Goal: Task Accomplishment & Management: Complete application form

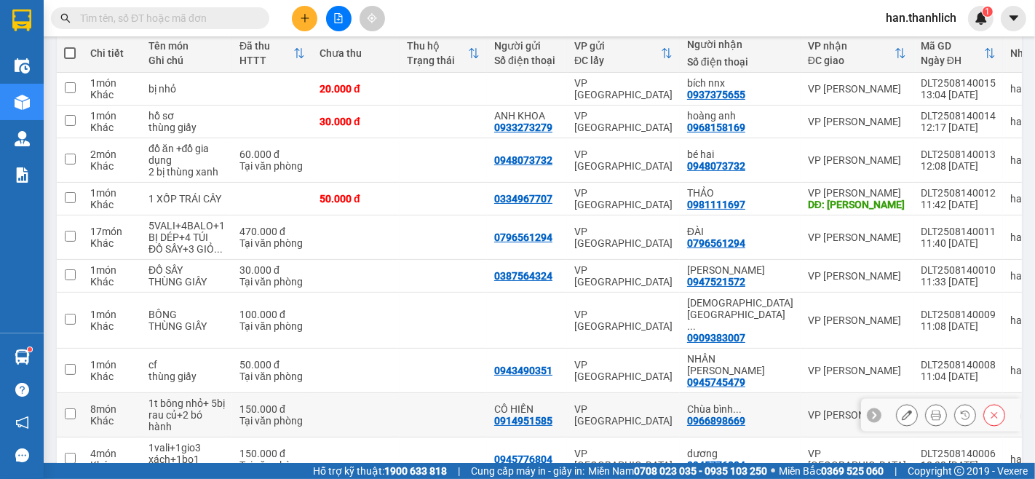
scroll to position [76, 0]
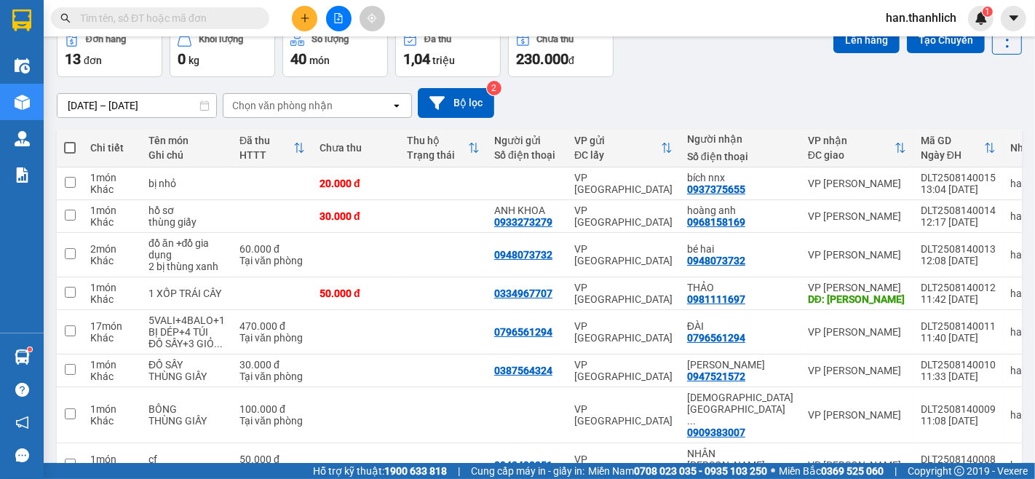
click at [64, 143] on span at bounding box center [70, 148] width 12 height 12
click at [70, 140] on input "checkbox" at bounding box center [70, 140] width 0 height 0
checkbox input "true"
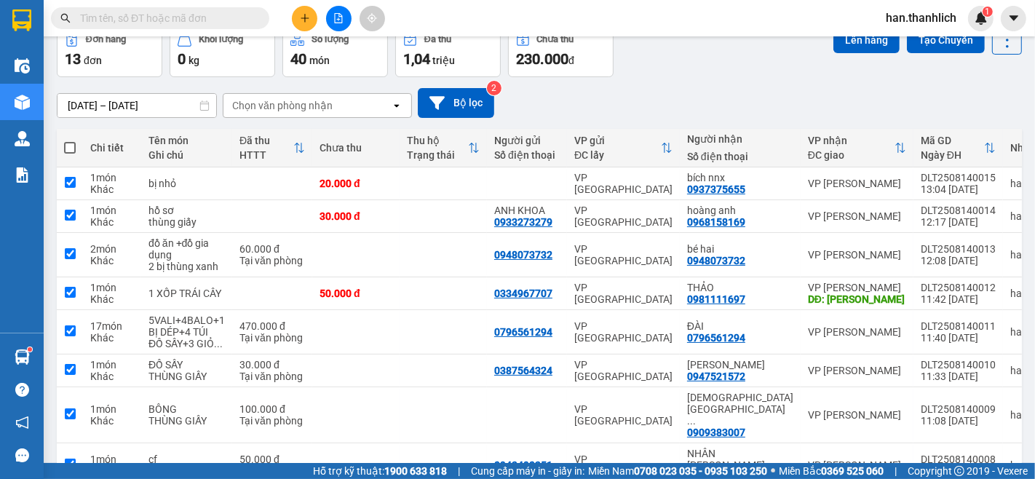
checkbox input "true"
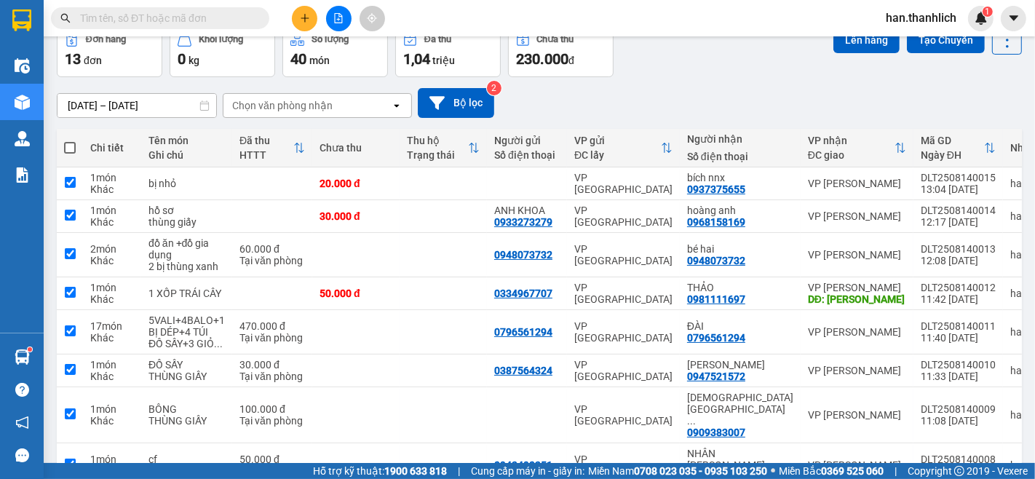
checkbox input "true"
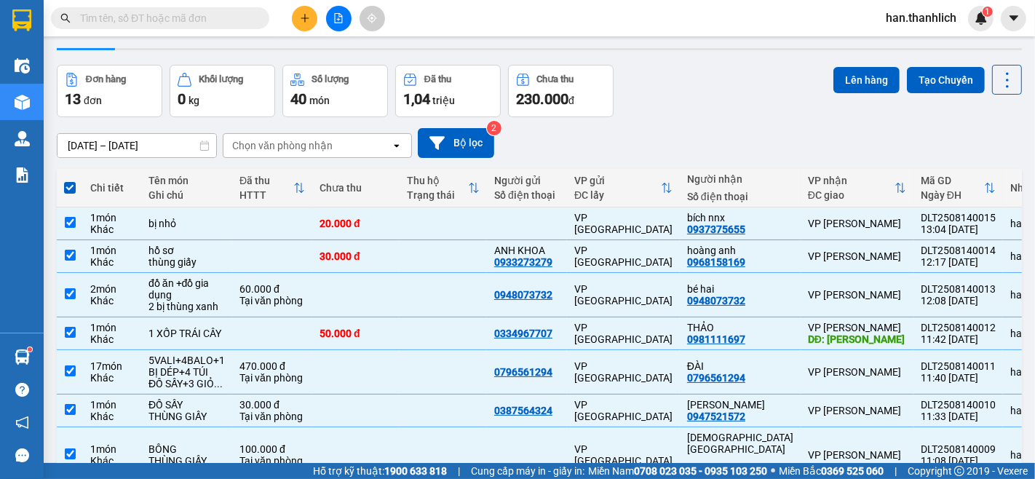
scroll to position [0, 0]
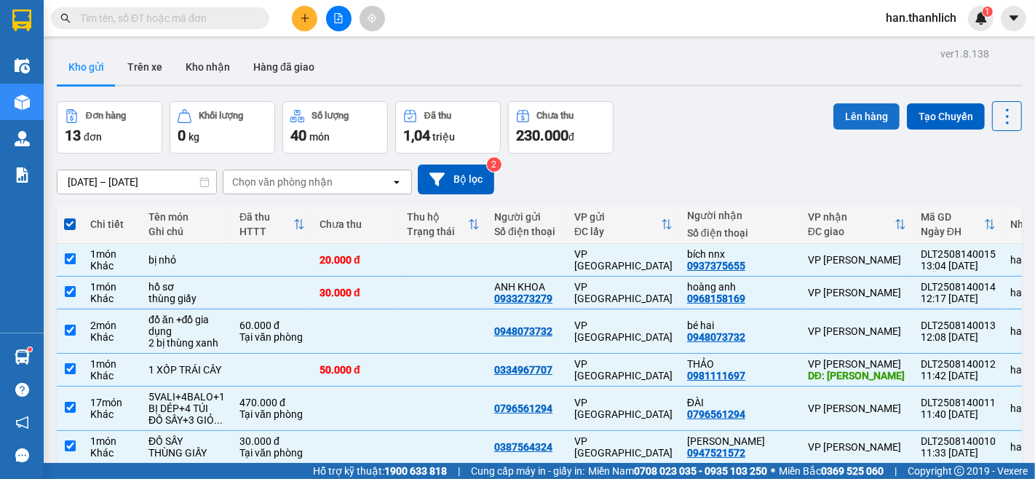
click at [866, 127] on button "Lên hàng" at bounding box center [866, 116] width 66 height 26
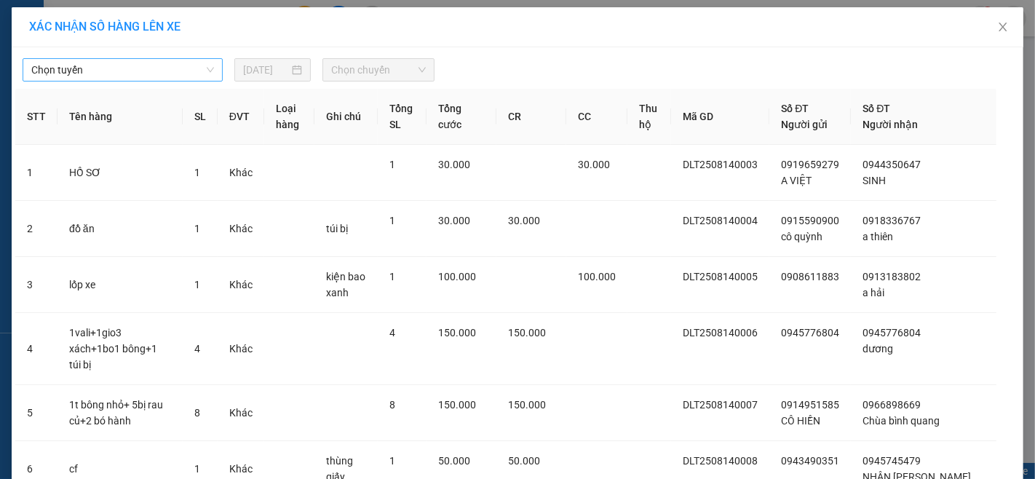
click at [81, 65] on span "Chọn tuyến" at bounding box center [122, 70] width 183 height 22
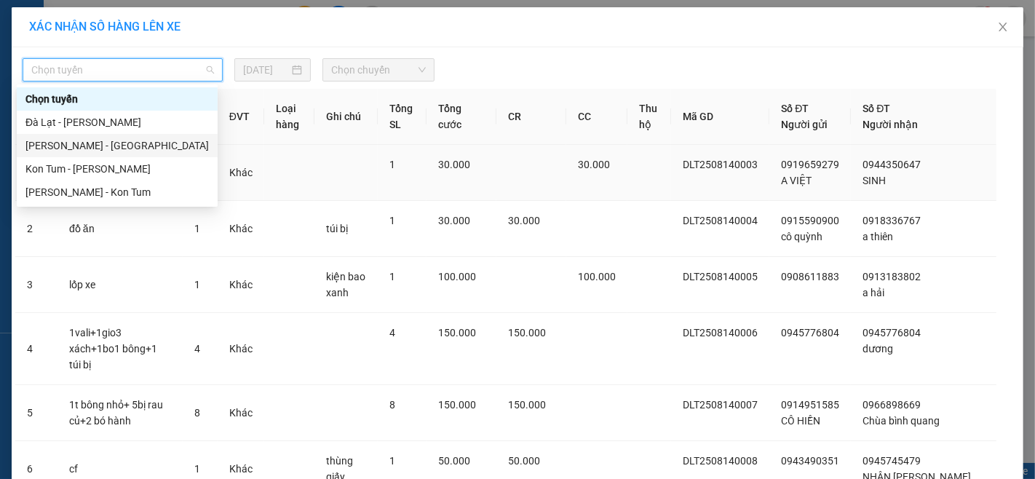
click at [91, 146] on div "[PERSON_NAME] - [GEOGRAPHIC_DATA]" at bounding box center [116, 146] width 183 height 16
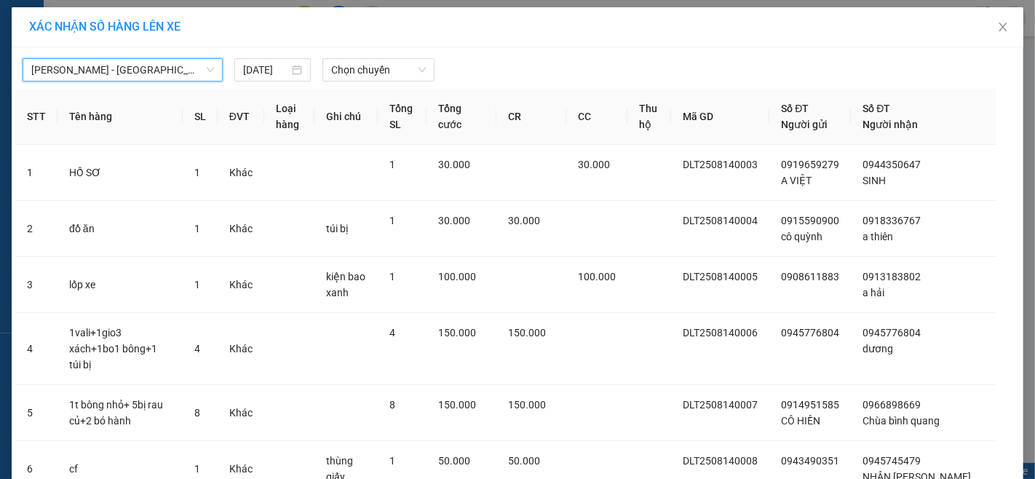
click at [143, 61] on span "[PERSON_NAME] - [GEOGRAPHIC_DATA]" at bounding box center [122, 70] width 183 height 22
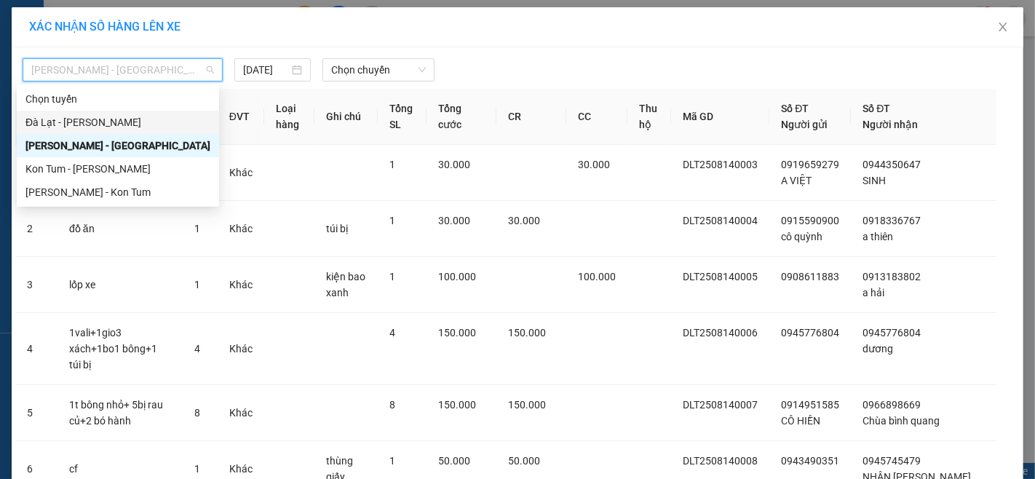
click at [119, 117] on div "Đà Lạt - [PERSON_NAME]" at bounding box center [117, 122] width 185 height 16
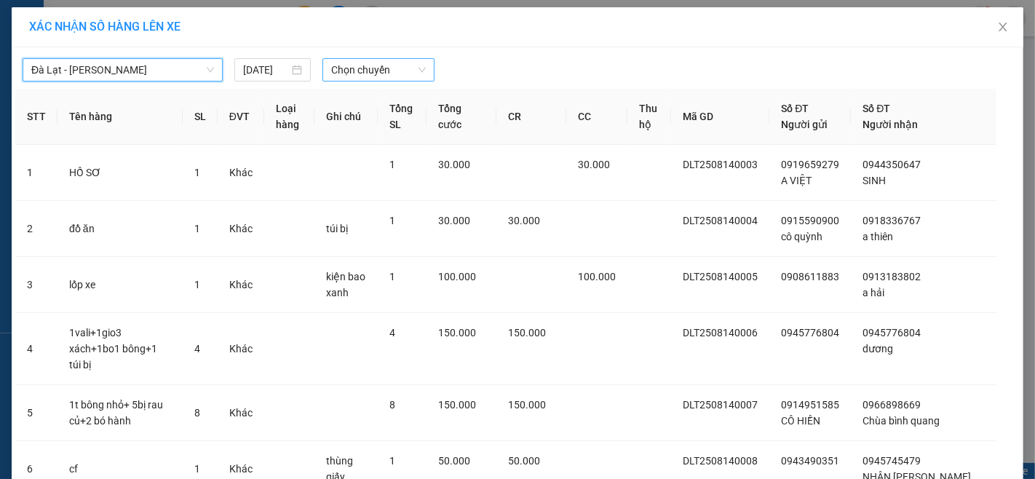
click at [364, 68] on span "Chọn chuyến" at bounding box center [378, 70] width 95 height 22
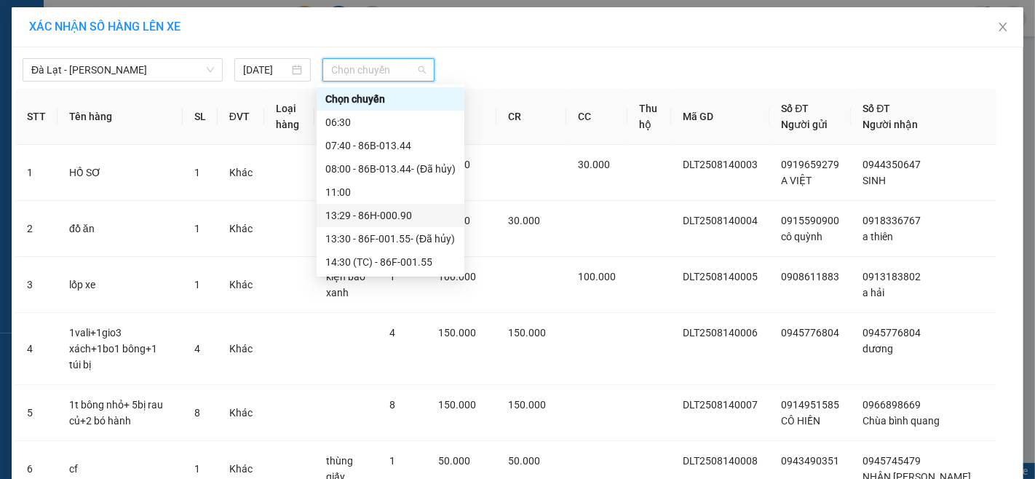
click at [413, 212] on div "13:29 - 86H-000.90" at bounding box center [390, 215] width 130 height 16
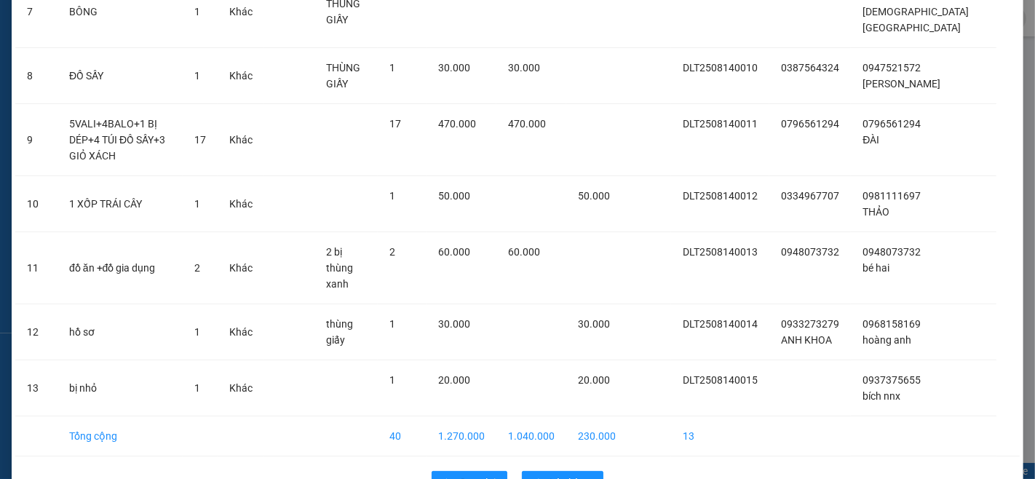
scroll to position [541, 0]
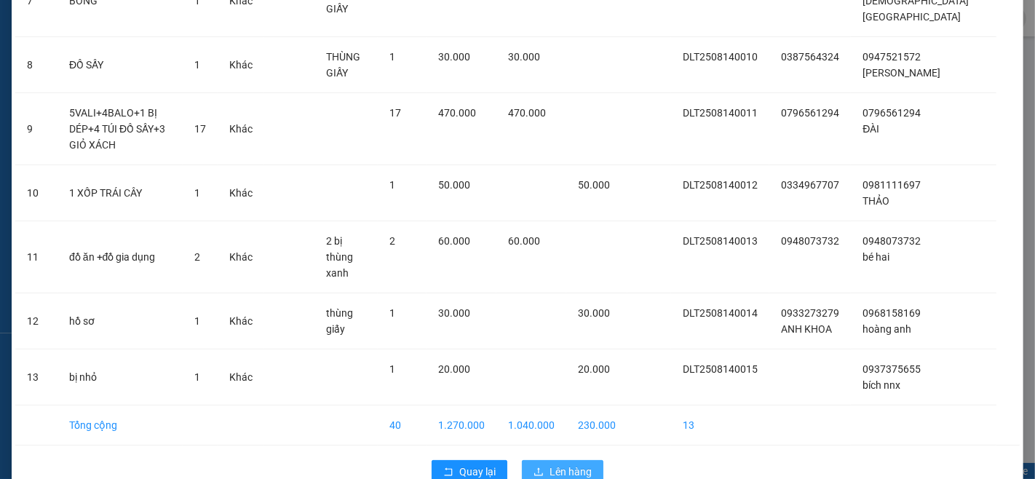
click at [587, 460] on button "Lên hàng" at bounding box center [562, 471] width 81 height 23
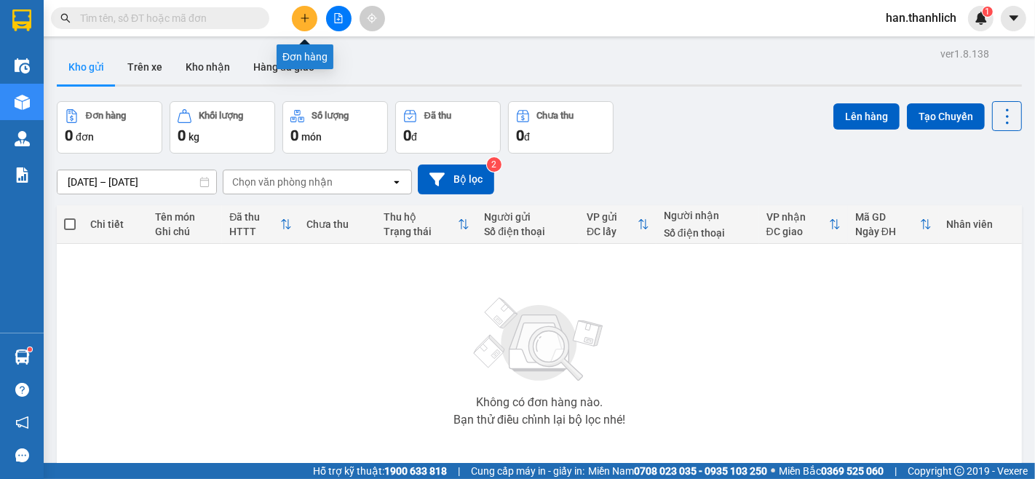
click at [300, 19] on icon "plus" at bounding box center [305, 18] width 10 height 10
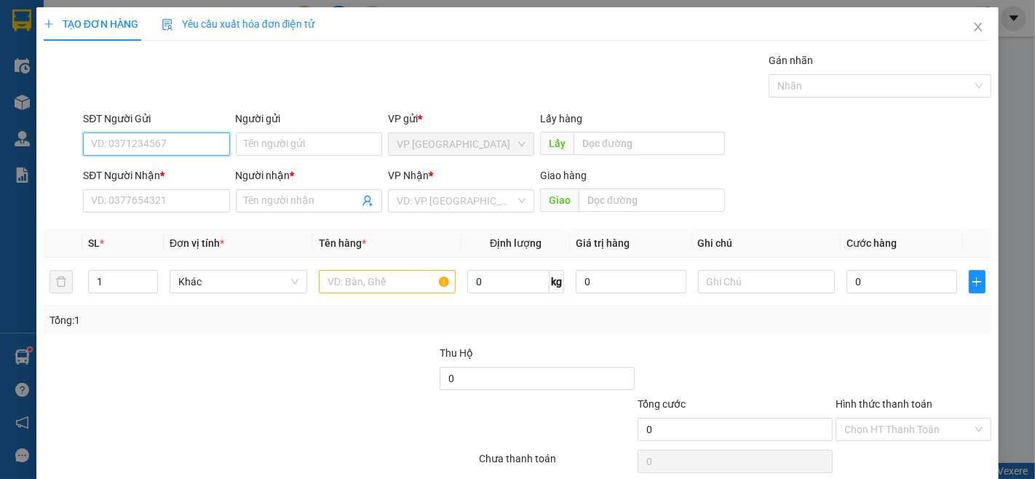
click at [131, 133] on input "SĐT Người Gửi" at bounding box center [156, 143] width 146 height 23
type input "0"
click at [200, 177] on div "0394402864 - KHOA" at bounding box center [154, 173] width 127 height 16
type input "0394402864"
type input "KHOA"
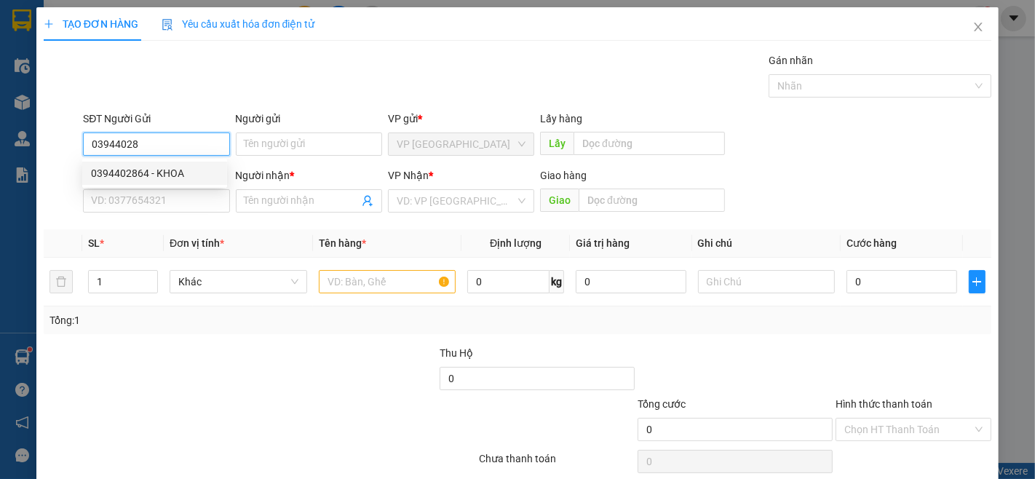
type input "0912456562"
type input "AN"
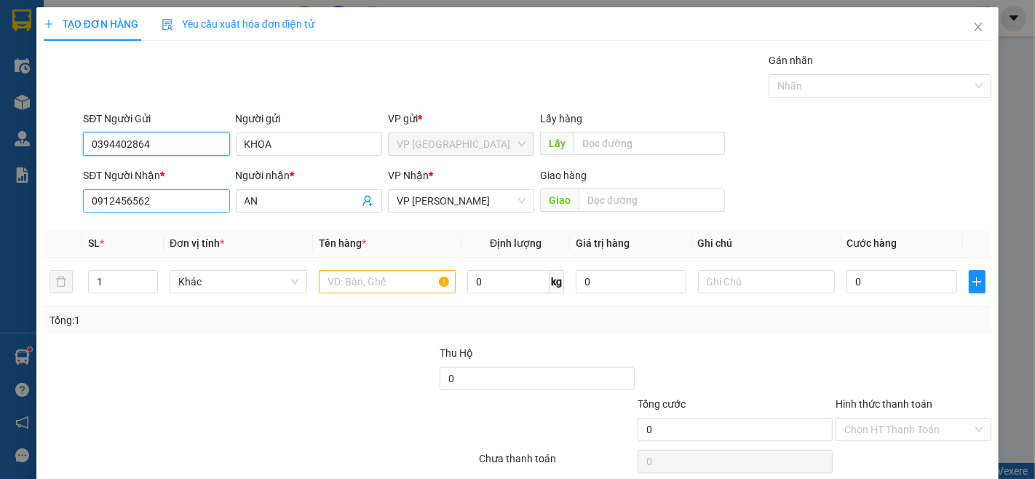
type input "0394402864"
click at [206, 202] on input "0912456562" at bounding box center [156, 200] width 146 height 23
type input "0364891892"
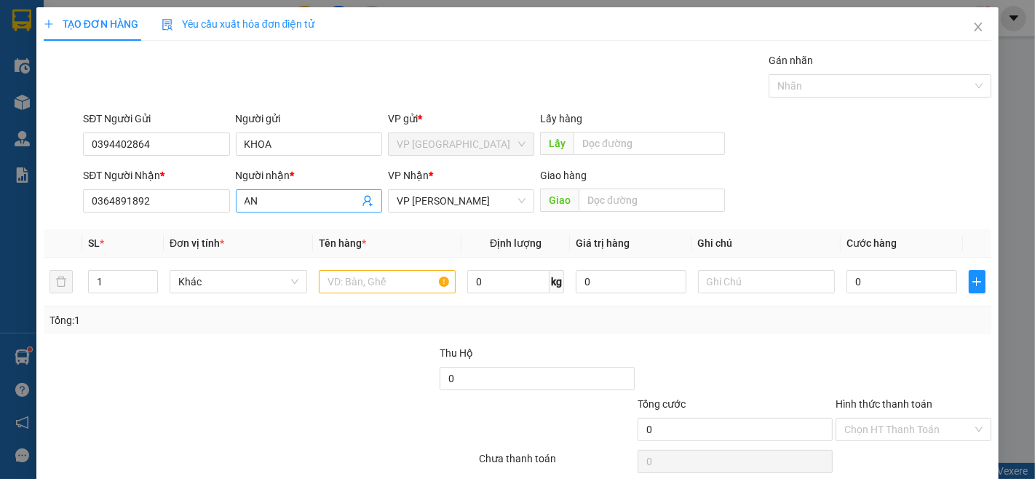
click at [275, 204] on input "AN" at bounding box center [301, 201] width 114 height 16
click at [276, 202] on input "AN" at bounding box center [301, 201] width 114 height 16
type input "chị lý"
click at [837, 148] on div "SĐT Người Gửi 0394402864 Người gửi KHOA VP gửi * VP [GEOGRAPHIC_DATA] Lấy hàng …" at bounding box center [537, 136] width 914 height 51
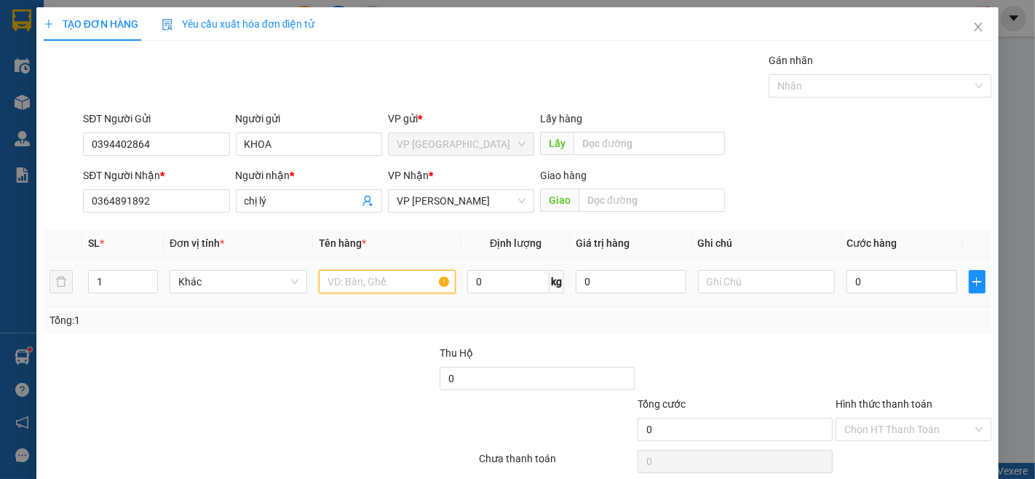
click at [338, 286] on input "text" at bounding box center [388, 281] width 138 height 23
type input "hồ sơ"
click at [868, 279] on input "0" at bounding box center [901, 281] width 110 height 23
type input "3"
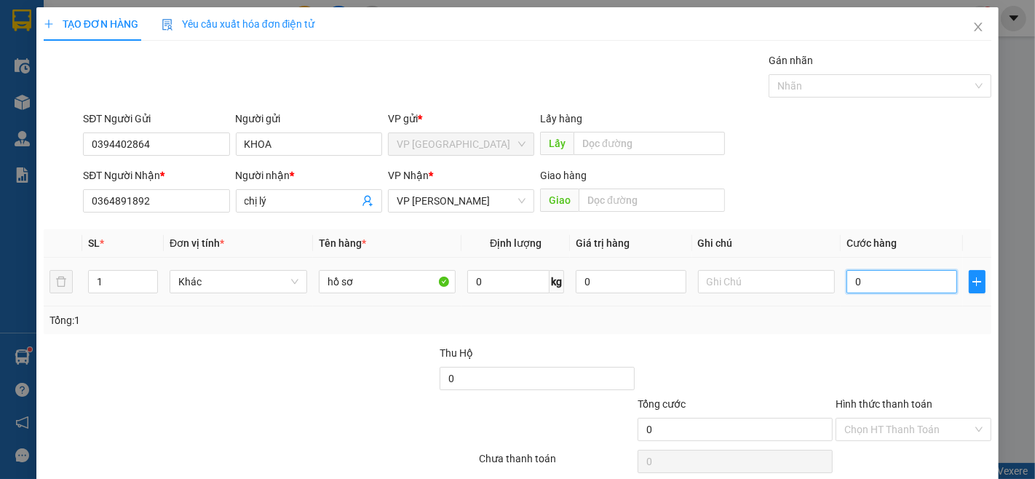
type input "3"
type input "30"
type input "300"
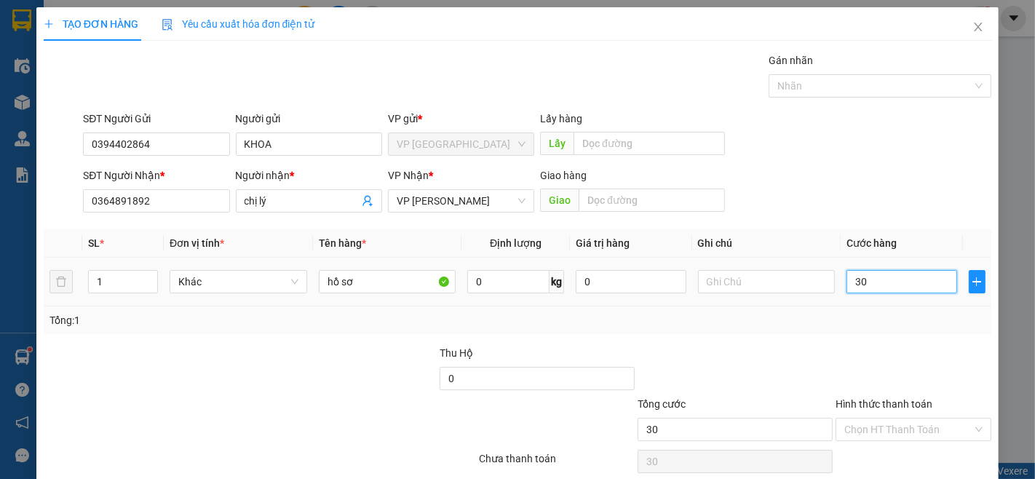
type input "300"
type input "3.000"
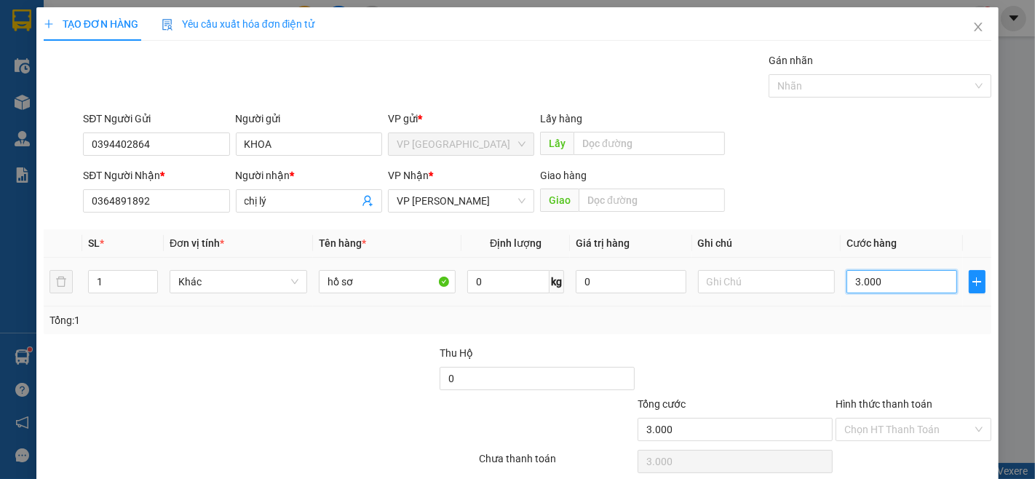
type input "30.000"
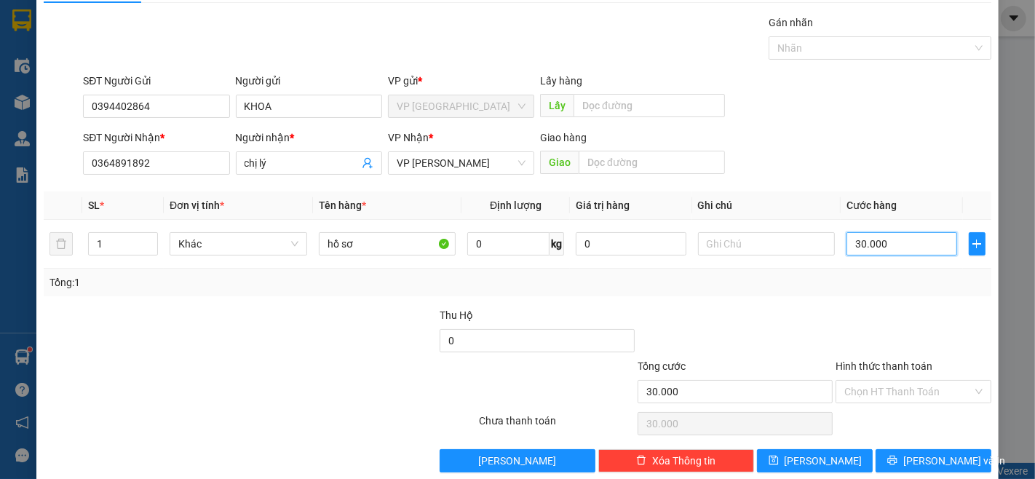
scroll to position [59, 0]
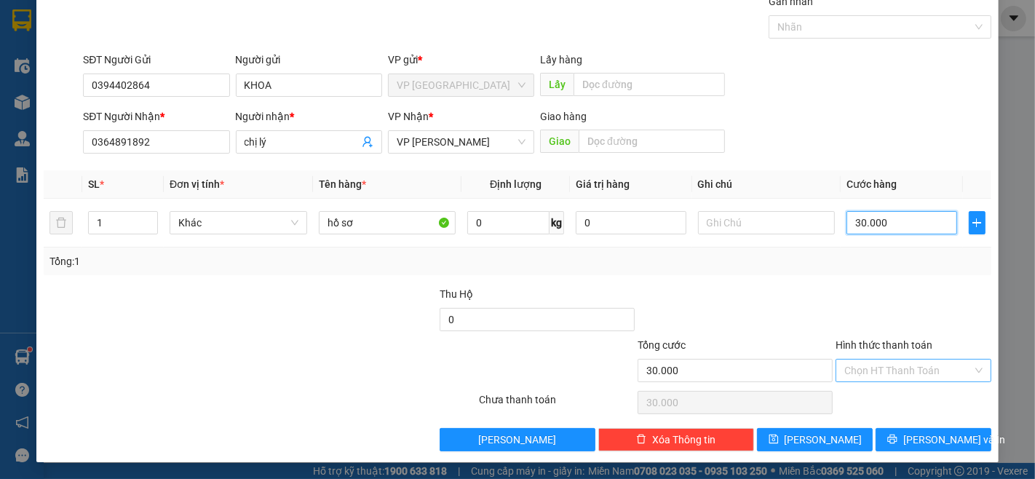
type input "30.000"
click at [875, 379] on input "Hình thức thanh toán" at bounding box center [908, 370] width 128 height 22
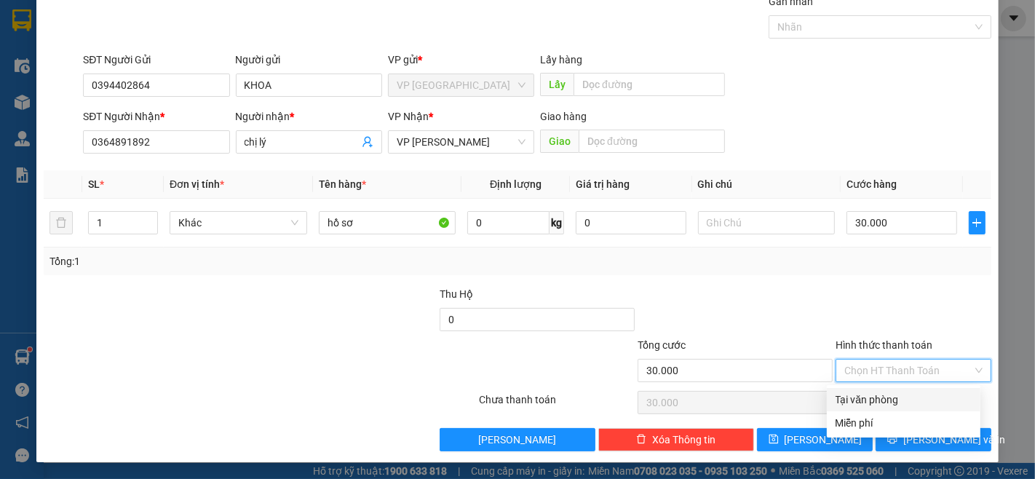
click at [869, 397] on div "Tại văn phòng" at bounding box center [903, 399] width 136 height 16
type input "0"
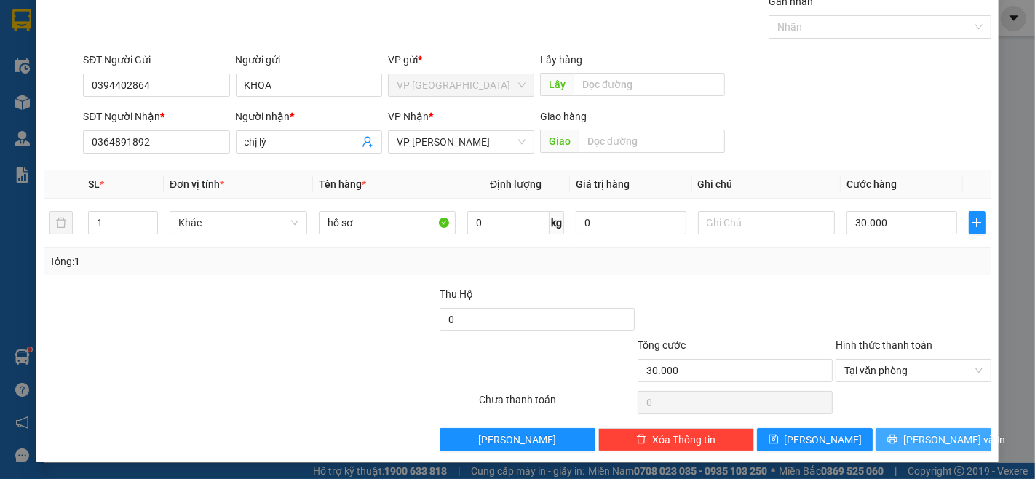
click at [907, 439] on button "[PERSON_NAME] và In" at bounding box center [933, 439] width 116 height 23
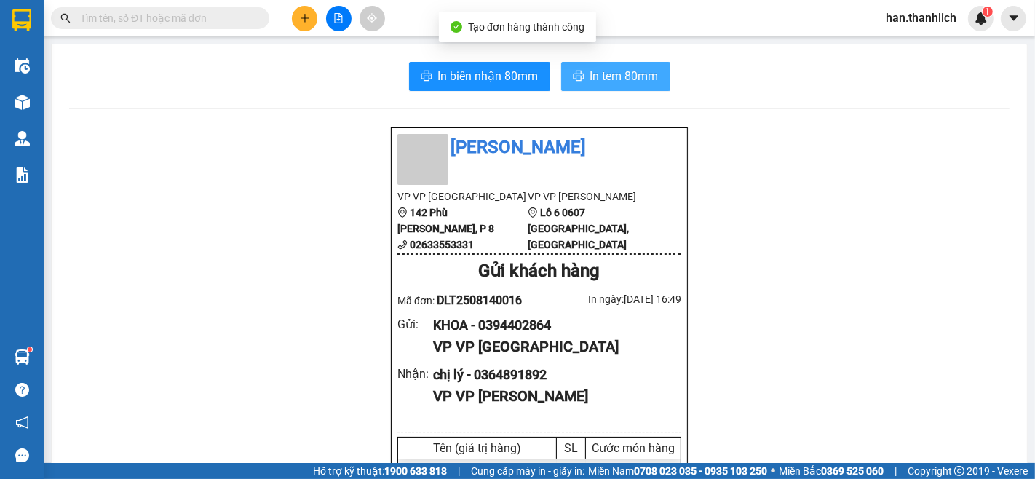
click at [609, 89] on button "In tem 80mm" at bounding box center [615, 76] width 109 height 29
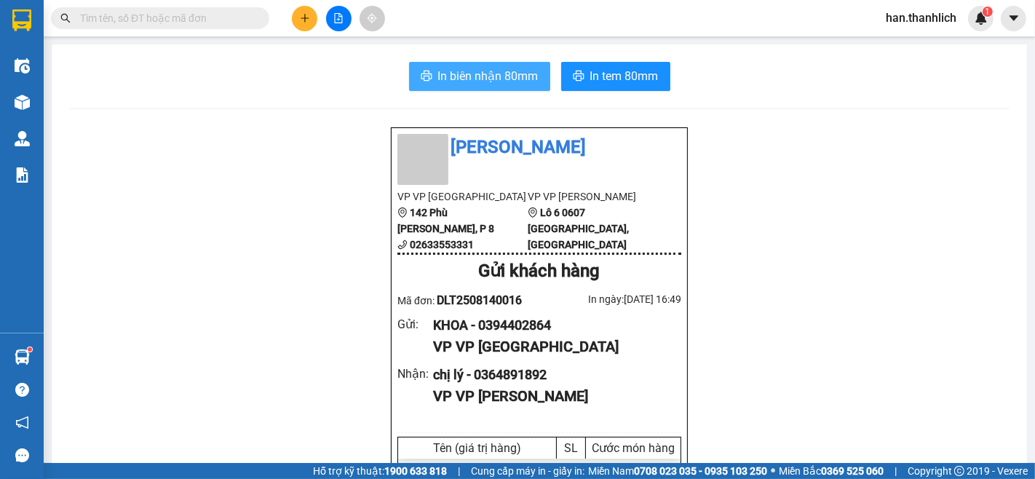
click at [514, 76] on span "In biên nhận 80mm" at bounding box center [488, 76] width 100 height 18
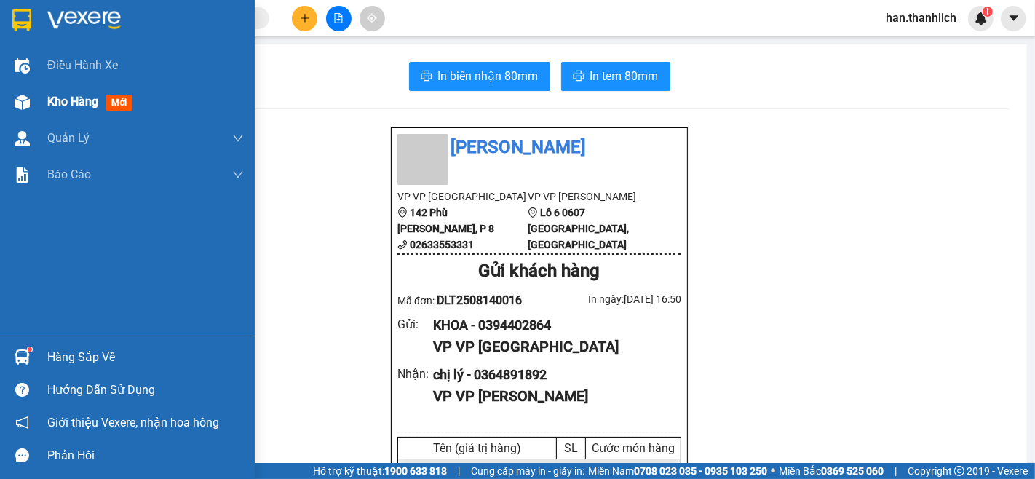
click at [27, 103] on img at bounding box center [22, 102] width 15 height 15
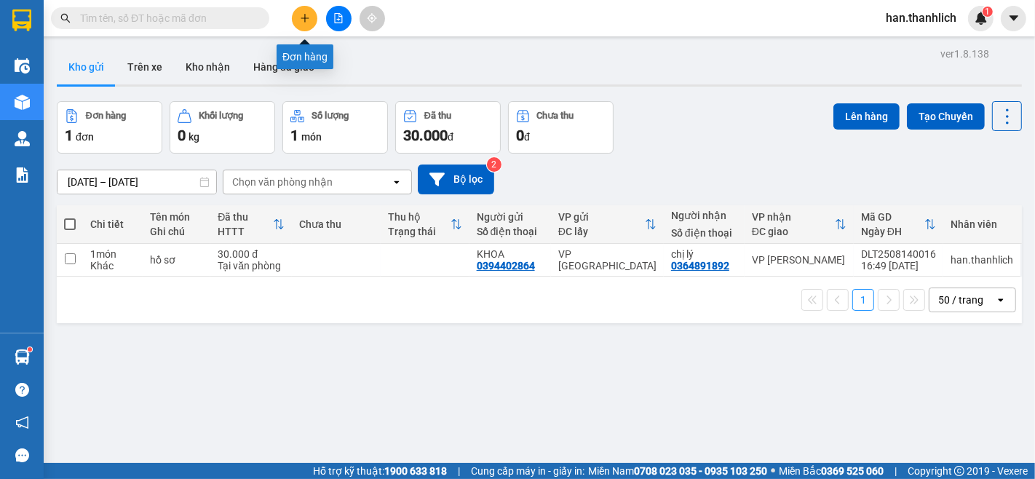
click at [296, 20] on button at bounding box center [304, 18] width 25 height 25
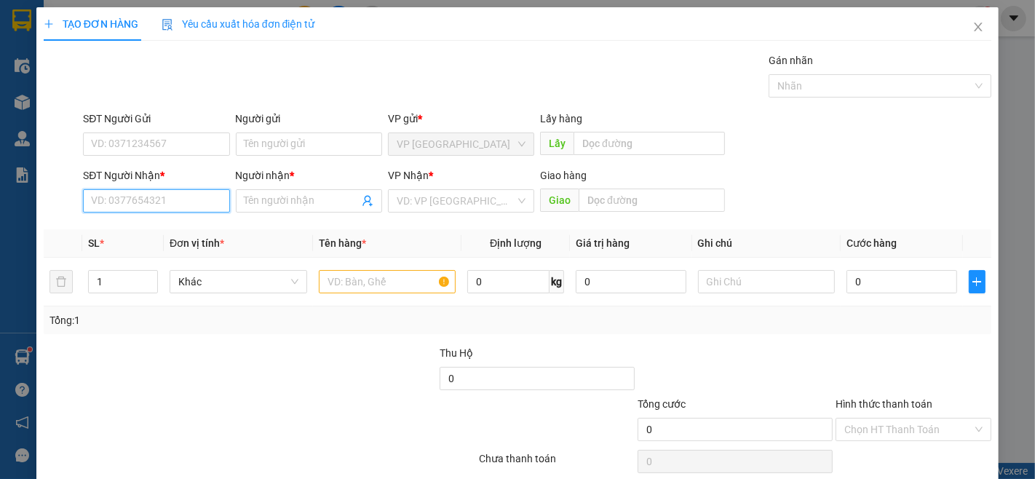
click at [186, 208] on input "SĐT Người Nhận *" at bounding box center [156, 200] width 146 height 23
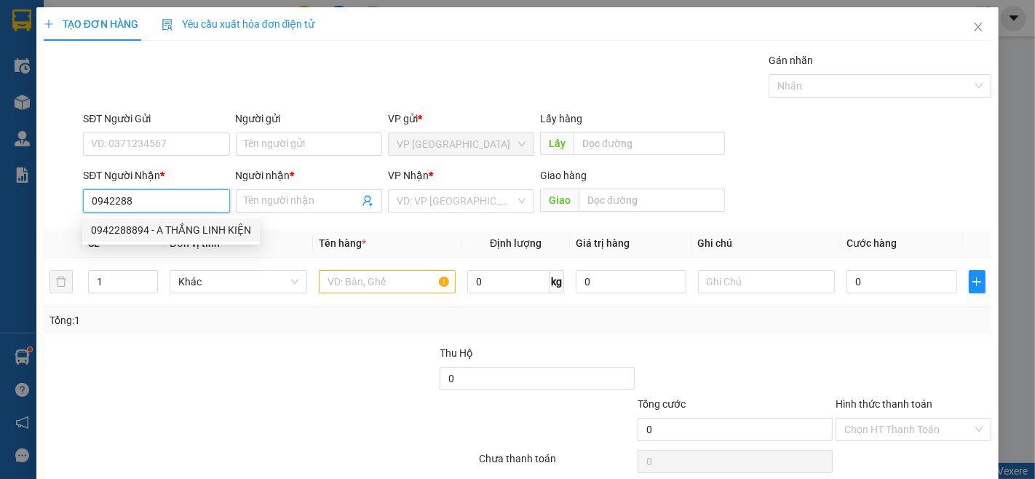
click at [168, 235] on div "0942288894 - A THẮNG LINH KIỆN" at bounding box center [171, 230] width 160 height 16
type input "0942288894"
type input "A THẮNG LINH KIỆN"
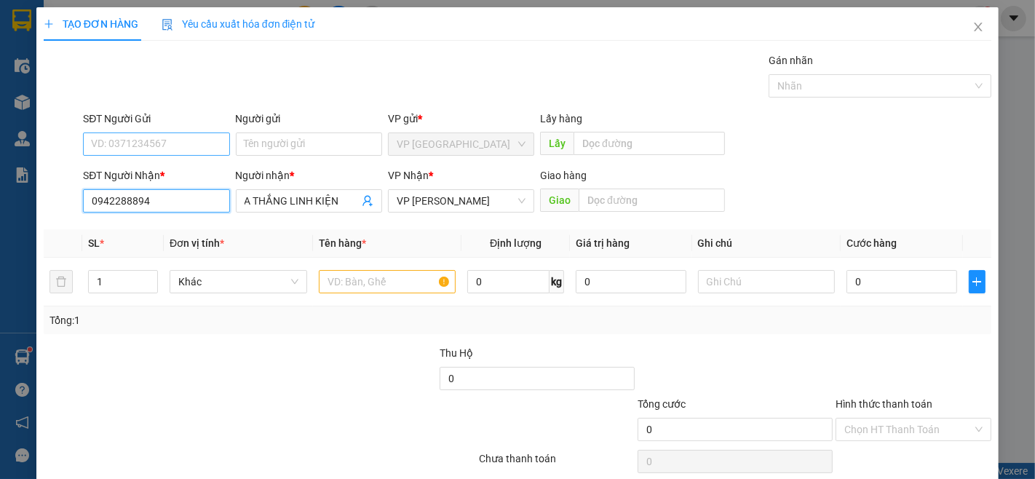
type input "0942288894"
click at [183, 144] on input "SĐT Người Gửi" at bounding box center [156, 143] width 146 height 23
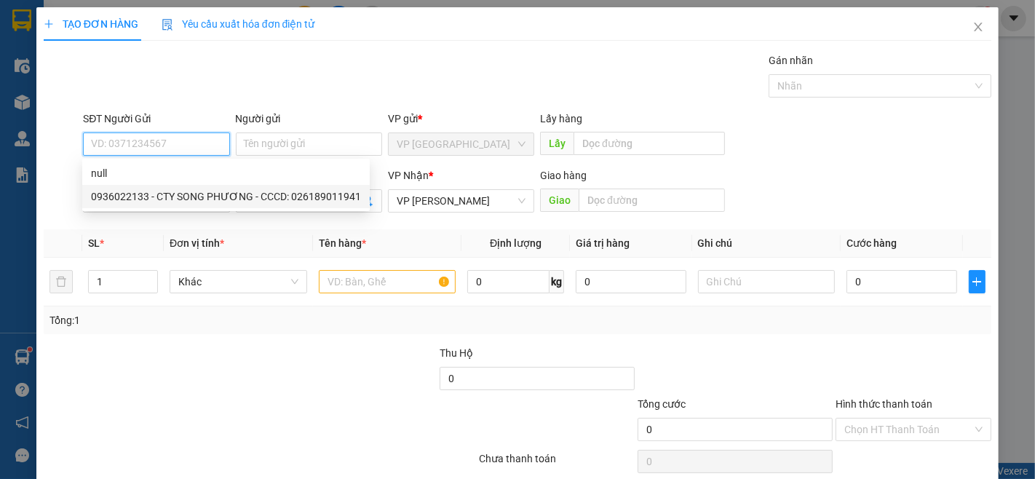
click at [190, 192] on div "0936022133 - CTY SONG PHƯƠNG - CCCD: 026189011941" at bounding box center [226, 196] width 270 height 16
type input "0936022133"
type input "CTY SONG PHƯƠNG - CCCD: 026189011941"
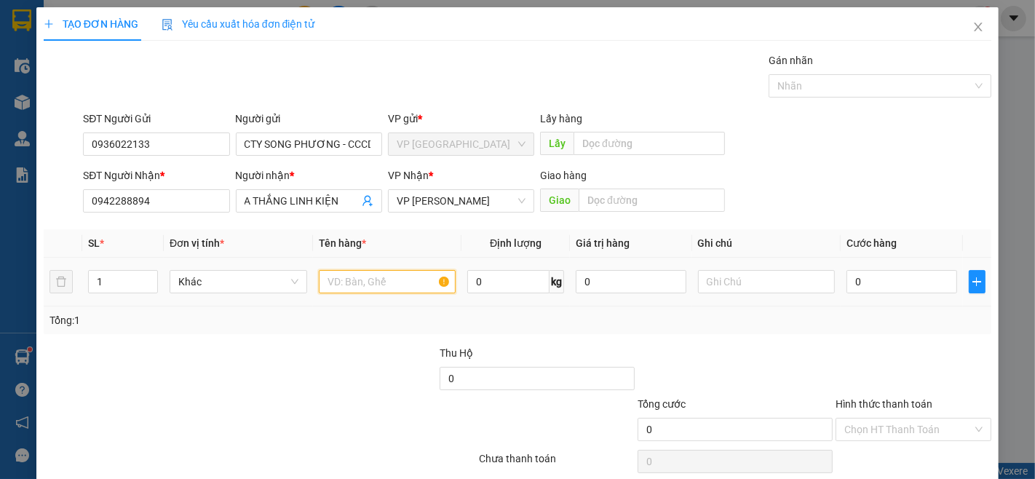
click at [338, 275] on input "text" at bounding box center [388, 281] width 138 height 23
type input "linh kiện"
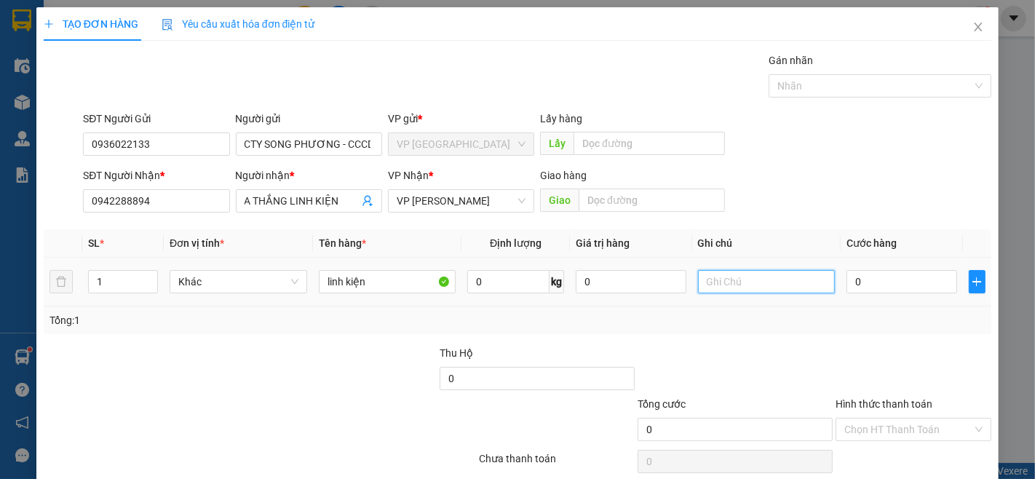
click at [737, 284] on input "text" at bounding box center [767, 281] width 138 height 23
type input "hộp đen nhỏ"
click at [873, 284] on input "0" at bounding box center [901, 281] width 110 height 23
type input "3"
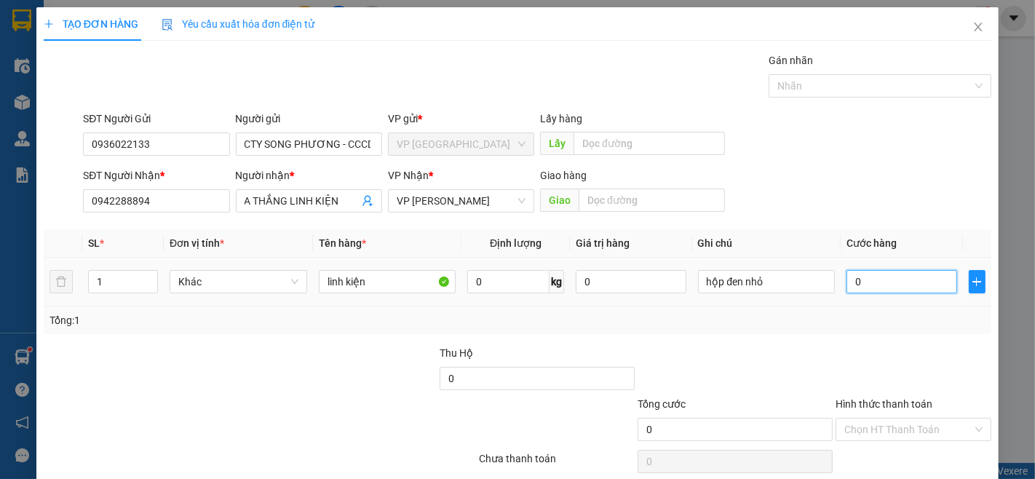
type input "3"
type input "30"
type input "300"
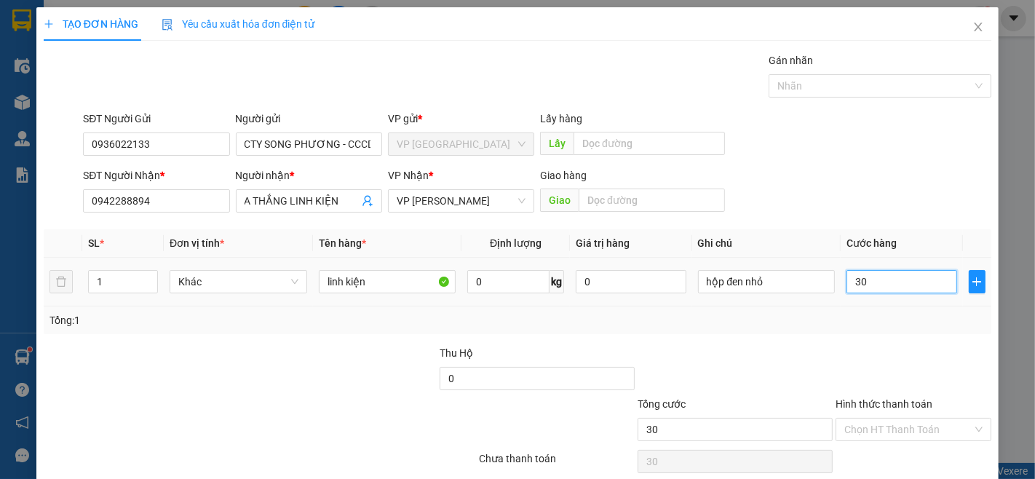
type input "300"
type input "3.000"
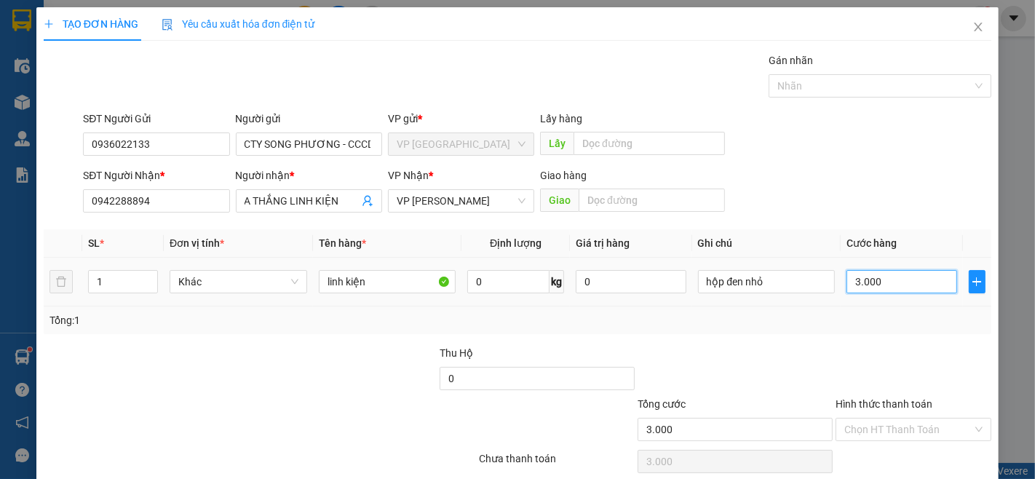
type input "30.000"
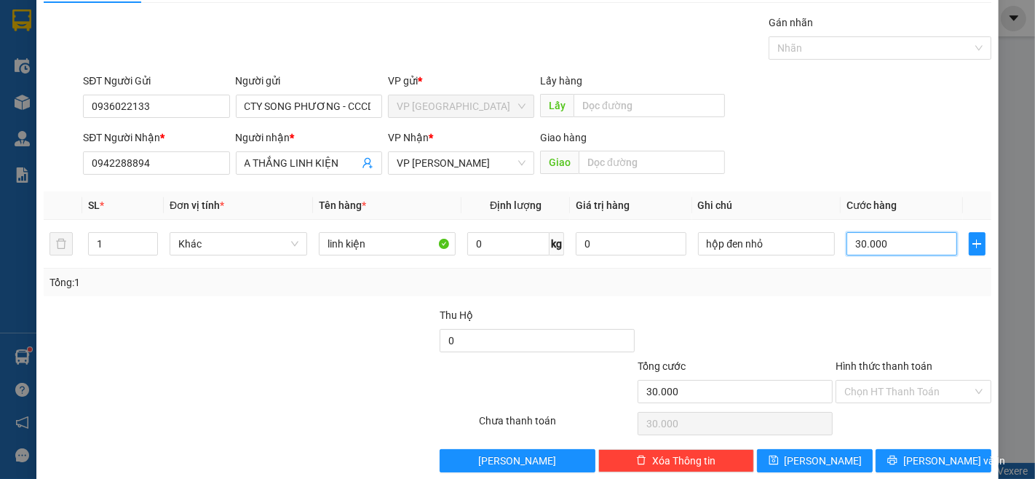
scroll to position [59, 0]
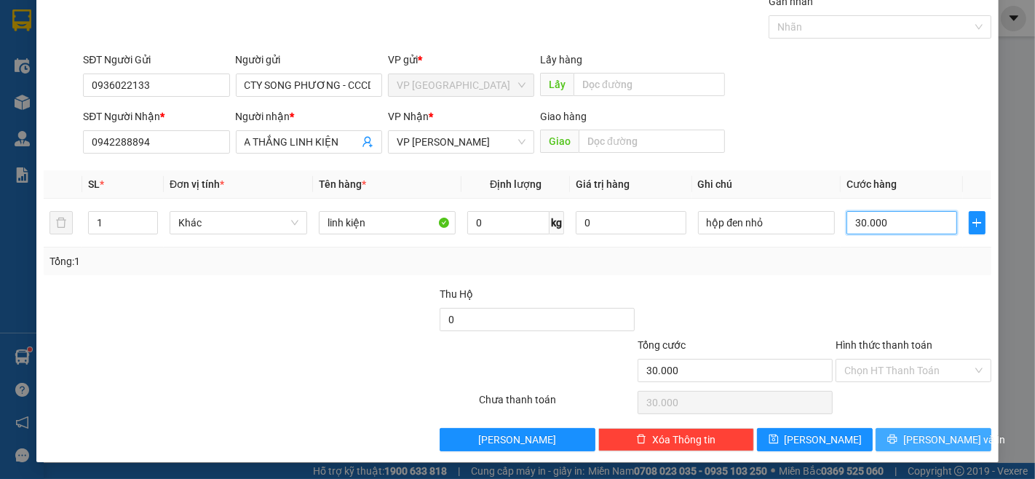
type input "30.000"
click at [947, 444] on span "[PERSON_NAME] và In" at bounding box center [954, 439] width 102 height 16
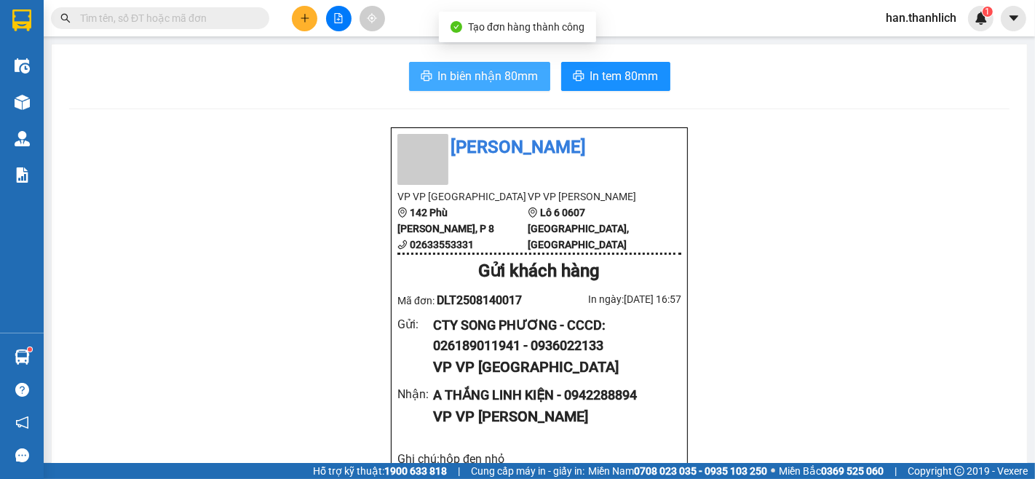
click at [464, 74] on span "In biên nhận 80mm" at bounding box center [488, 76] width 100 height 18
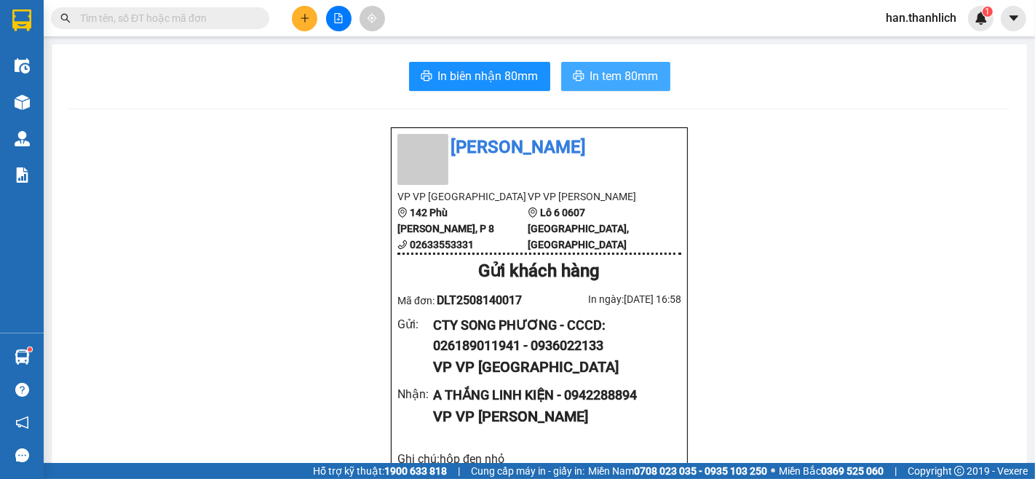
click at [590, 84] on span "In tem 80mm" at bounding box center [624, 76] width 68 height 18
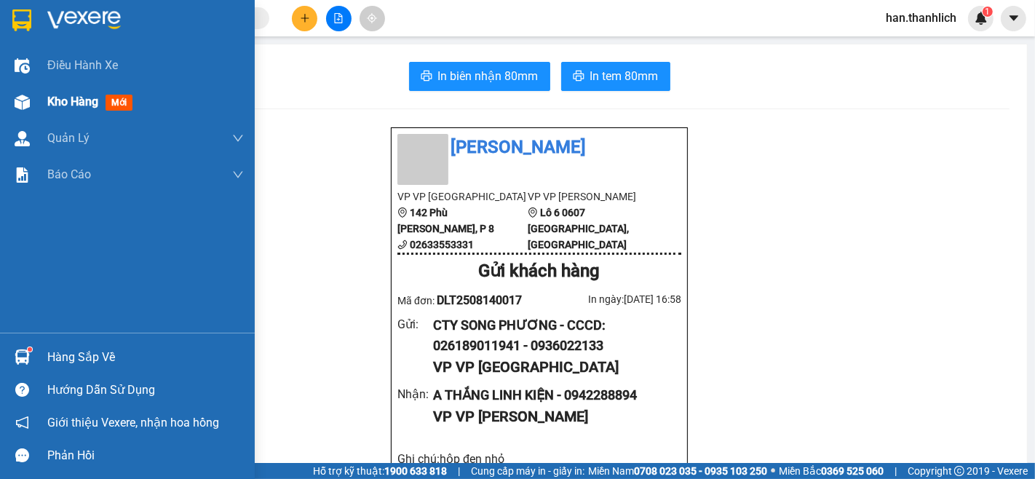
click at [60, 100] on span "Kho hàng" at bounding box center [72, 102] width 51 height 14
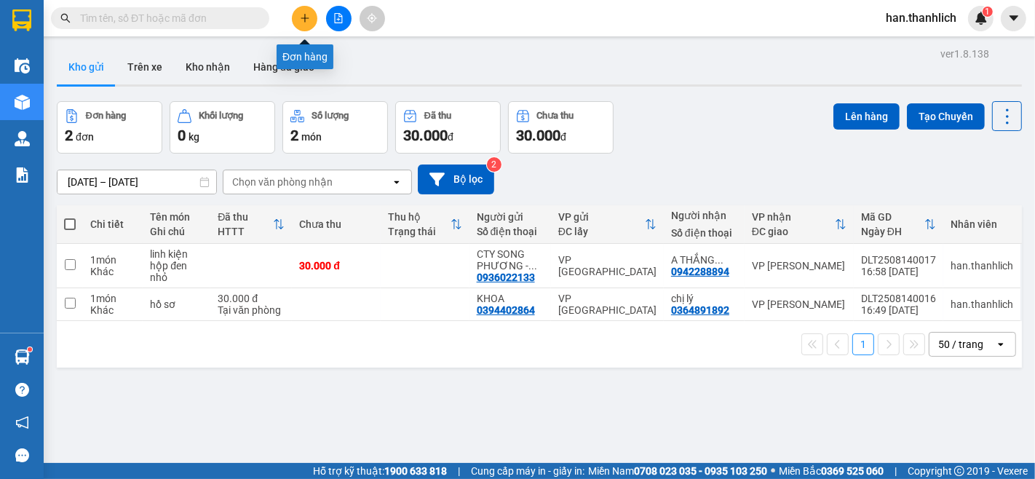
click at [298, 18] on button at bounding box center [304, 18] width 25 height 25
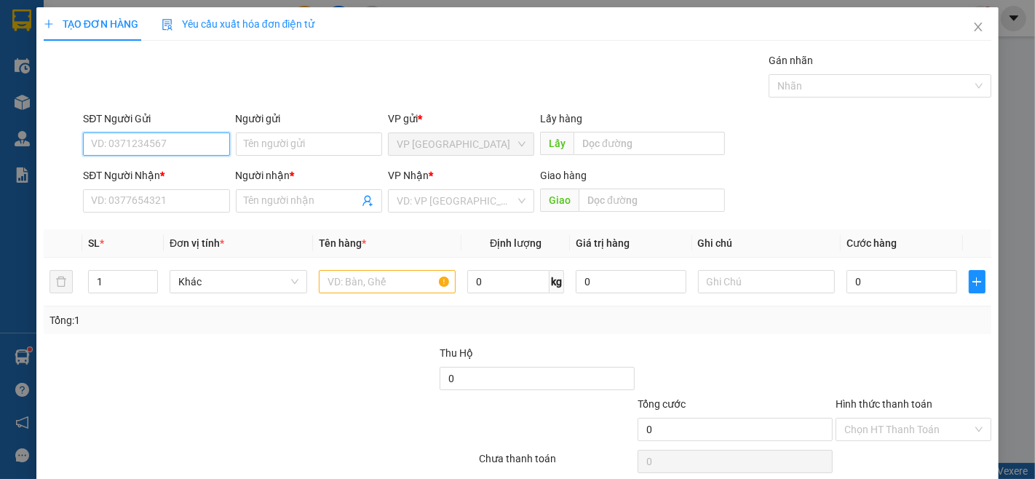
click at [148, 151] on input "SĐT Người Gửi" at bounding box center [156, 143] width 146 height 23
type input "0814077333"
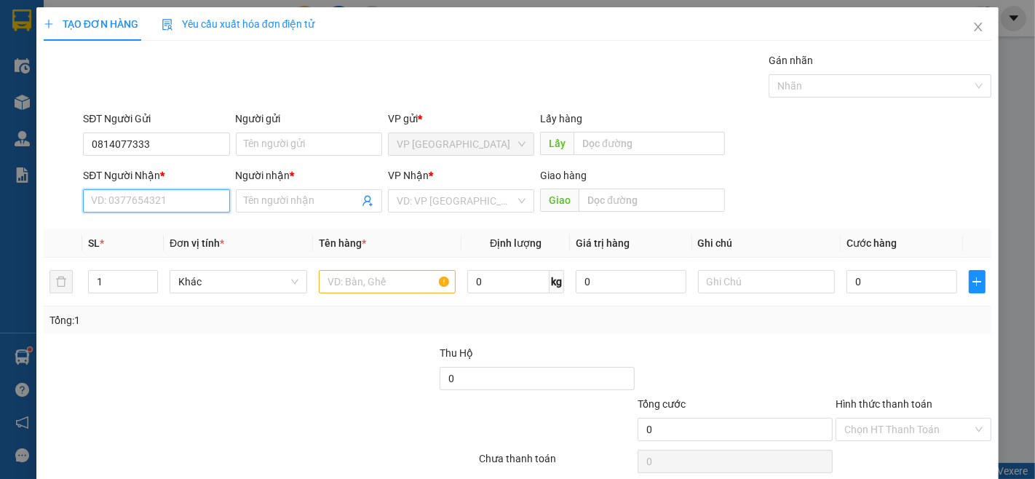
click at [173, 199] on input "SĐT Người Nhận *" at bounding box center [156, 200] width 146 height 23
click at [172, 230] on div "0977755537 - [PERSON_NAME]" at bounding box center [162, 230] width 143 height 16
type input "0977755537"
type input "[PERSON_NAME]"
type input "0977755537"
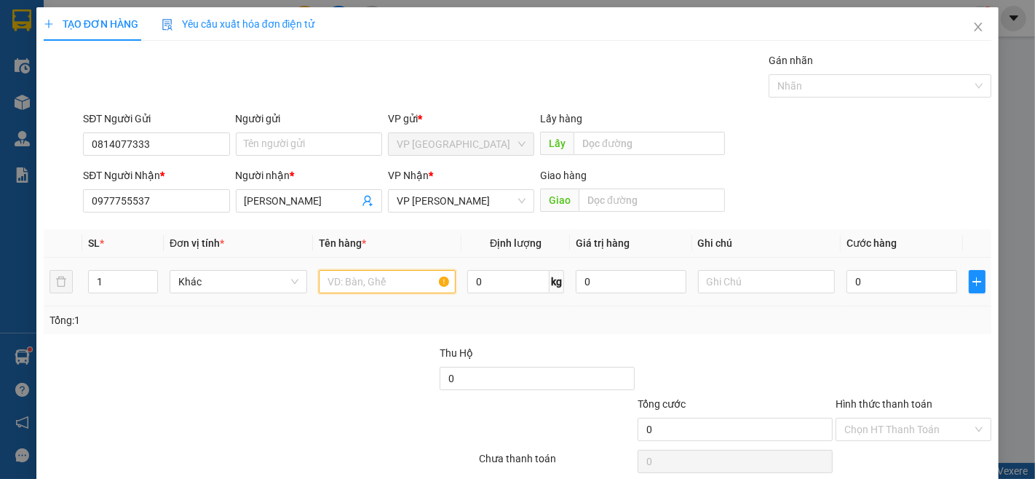
click at [330, 276] on input "text" at bounding box center [388, 281] width 138 height 23
type input "hồ sơ"
click at [846, 282] on input "0" at bounding box center [901, 281] width 110 height 23
type input "3"
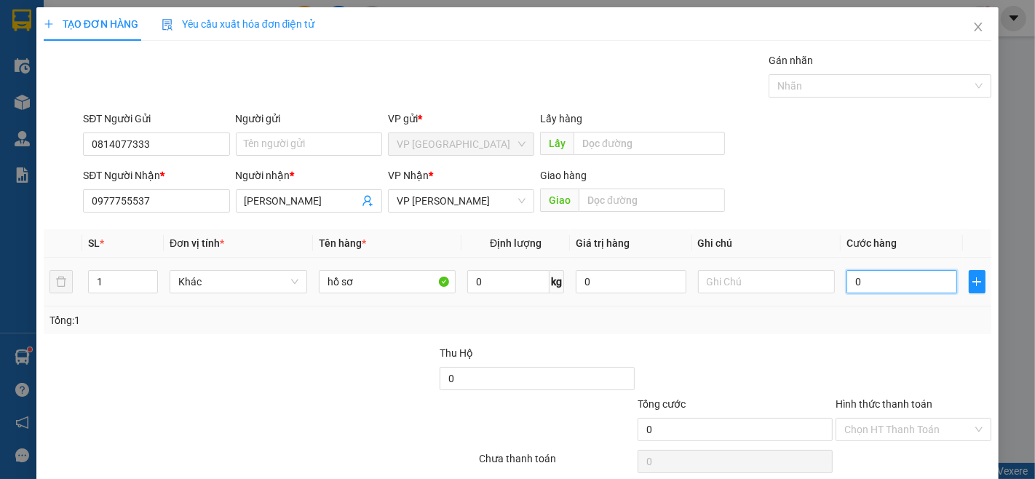
type input "3"
type input "30"
type input "300"
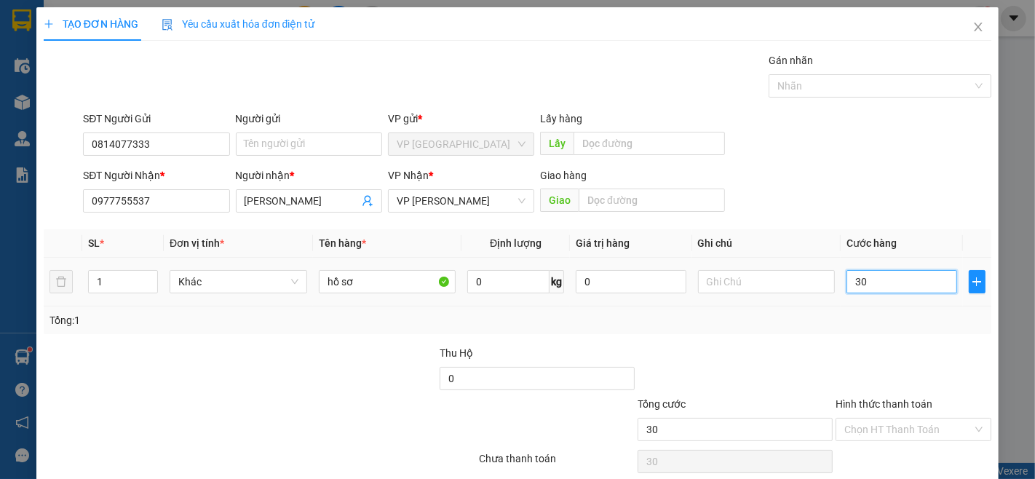
type input "300"
type input "3.000"
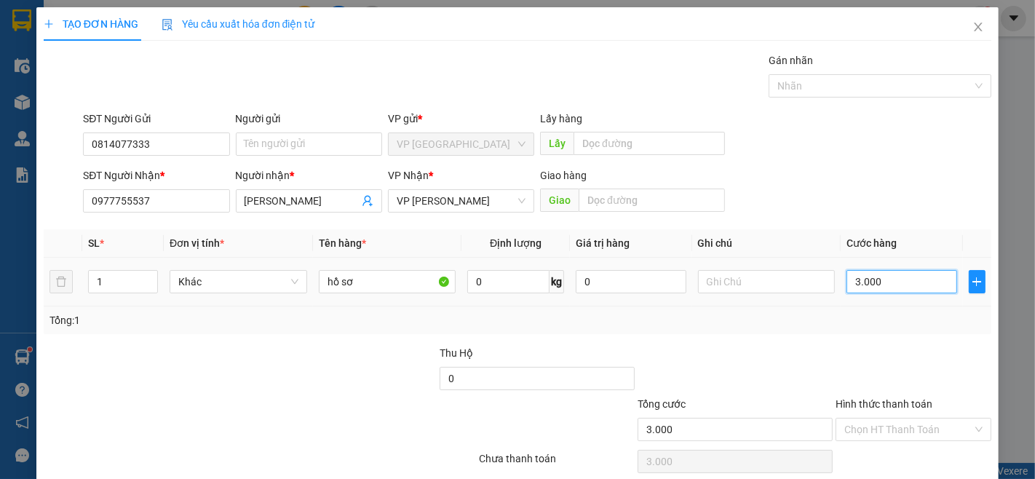
type input "30.000"
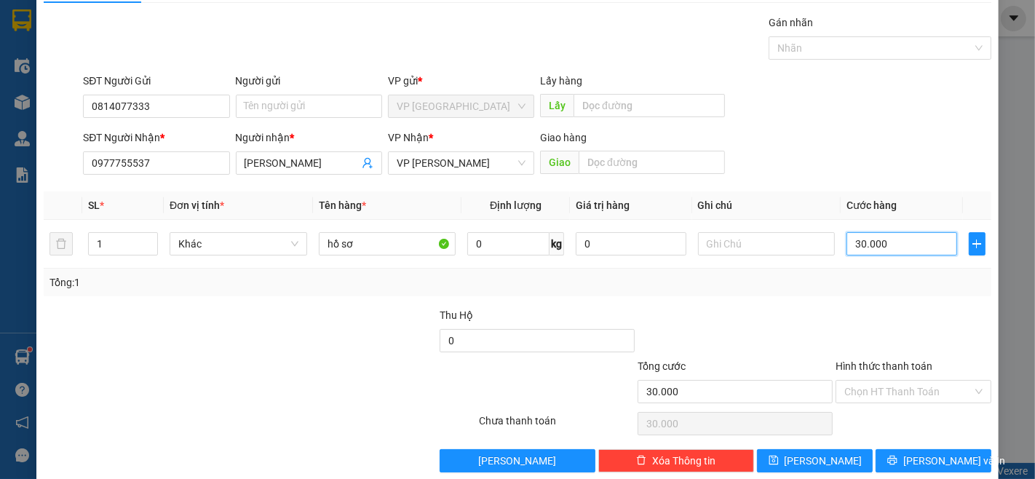
scroll to position [59, 0]
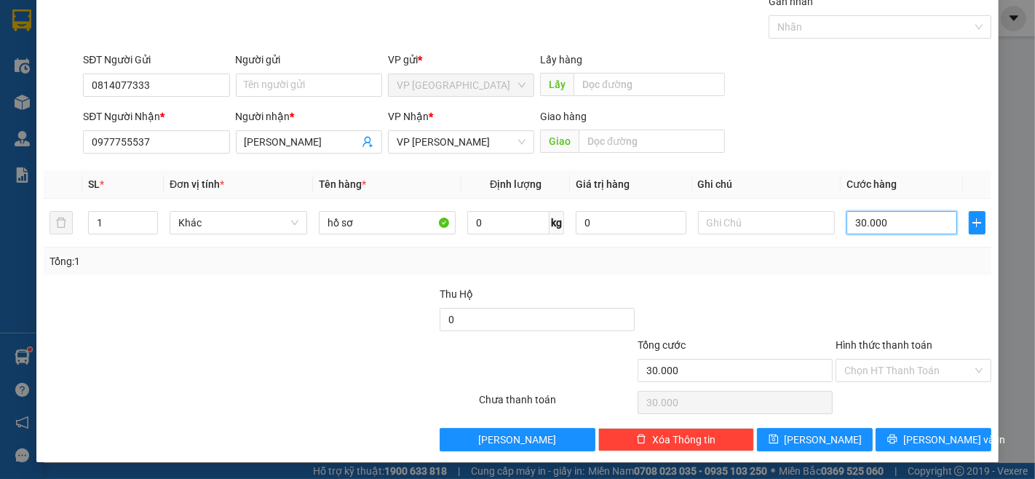
type input "30.000"
click at [931, 452] on div "TẠO ĐƠN HÀNG Yêu cầu xuất hóa đơn điện tử Transit Pickup Surcharge Ids Transit …" at bounding box center [517, 205] width 962 height 514
click at [931, 442] on span "[PERSON_NAME] và In" at bounding box center [954, 439] width 102 height 16
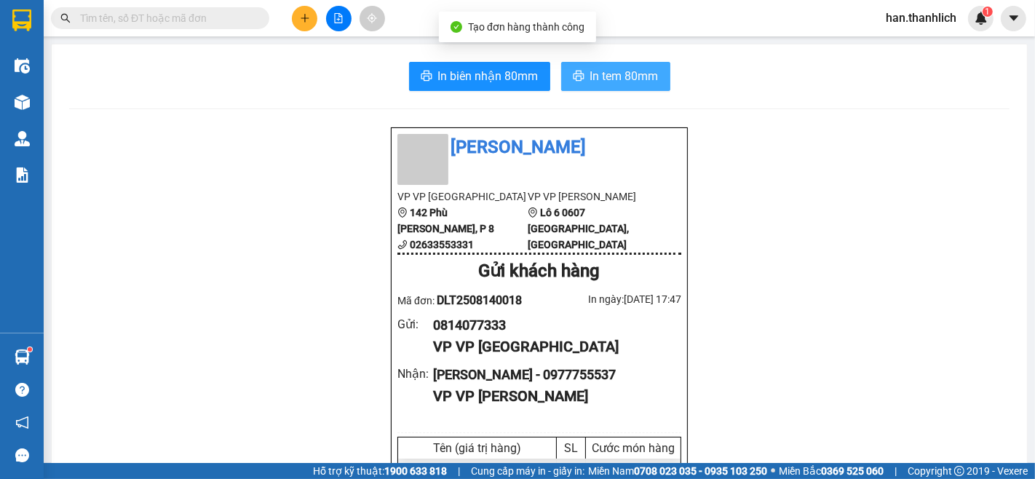
click at [633, 76] on span "In tem 80mm" at bounding box center [624, 76] width 68 height 18
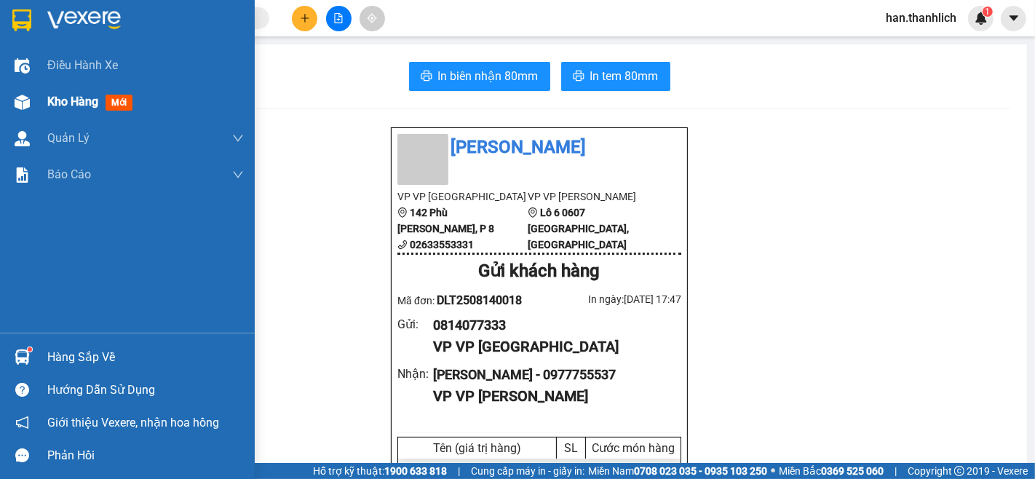
click at [15, 97] on img at bounding box center [22, 102] width 15 height 15
